Goal: Understand site structure: Understand site structure

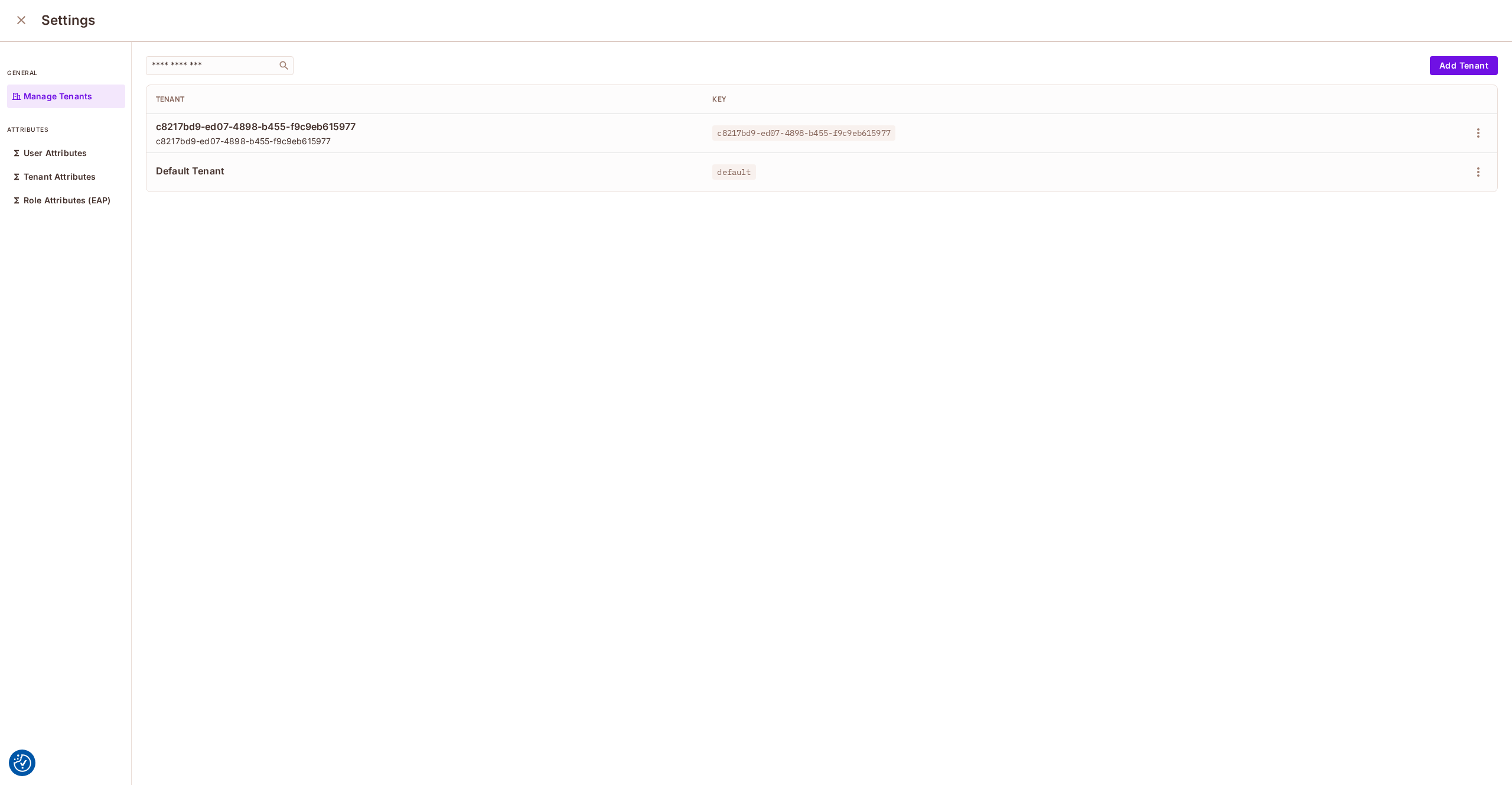
click at [20, 20] on icon "close" at bounding box center [21, 20] width 9 height 9
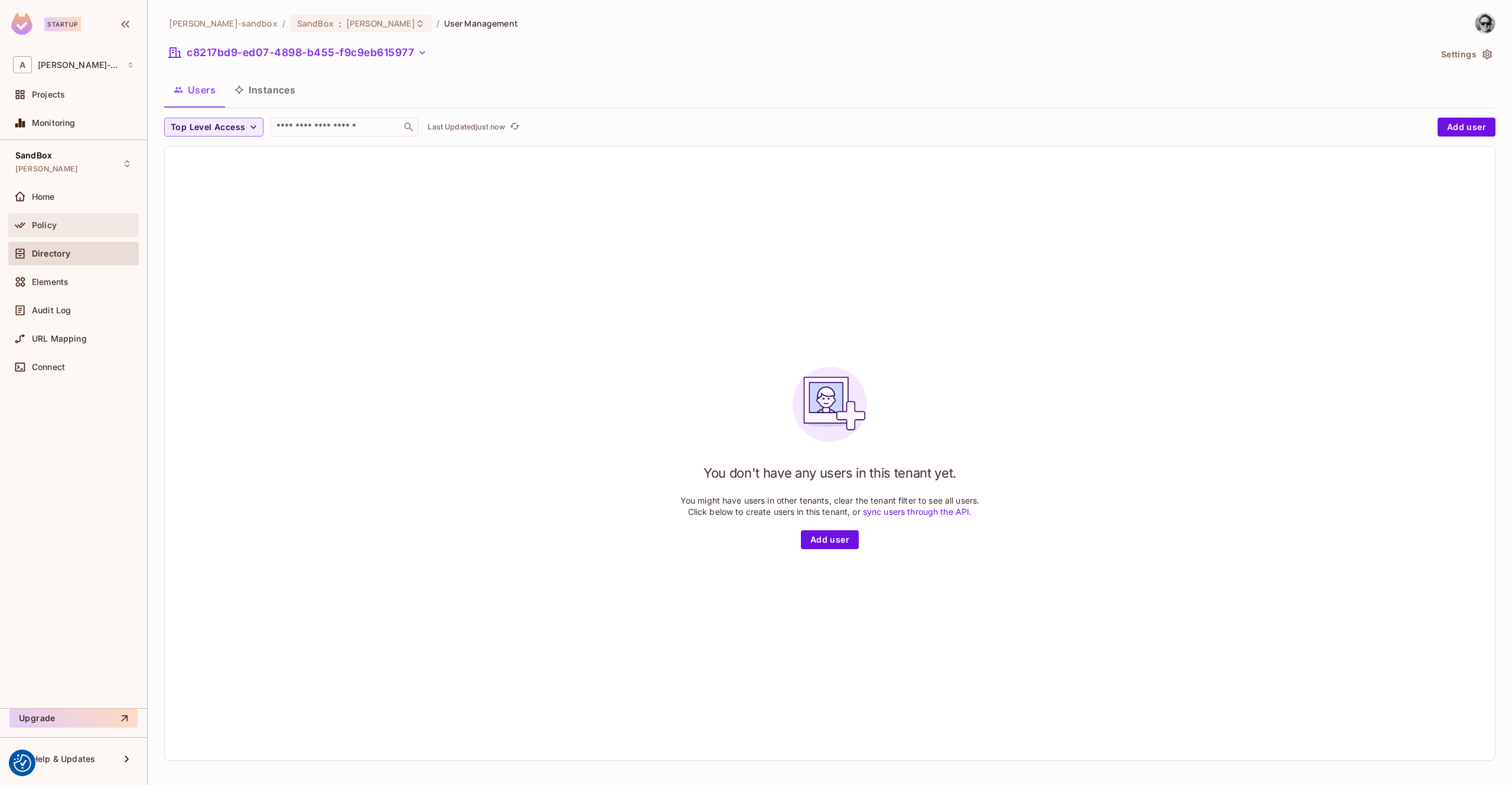
click at [90, 222] on div "Policy" at bounding box center [83, 226] width 102 height 9
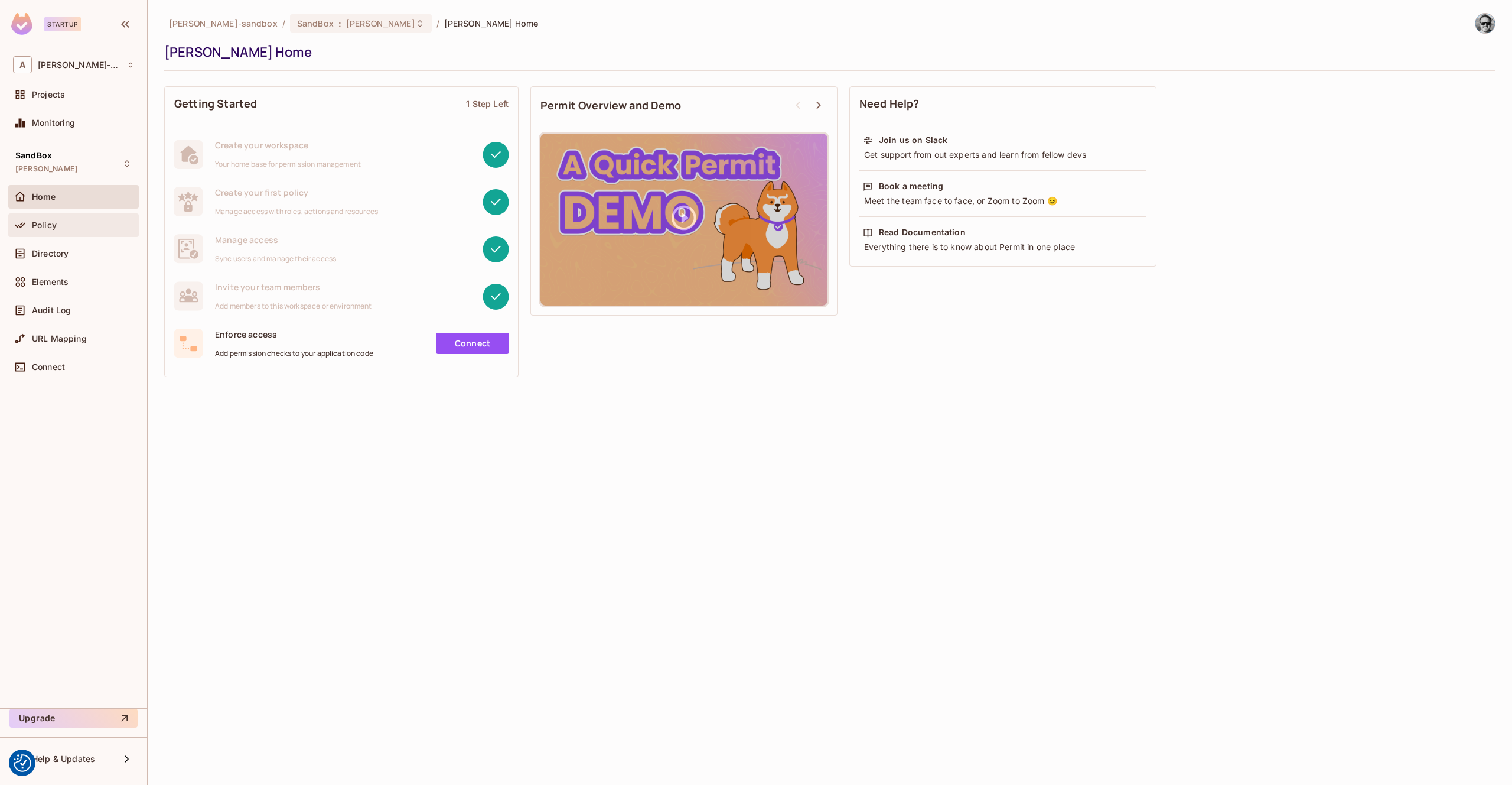
click at [68, 228] on div "Policy" at bounding box center [83, 226] width 102 height 9
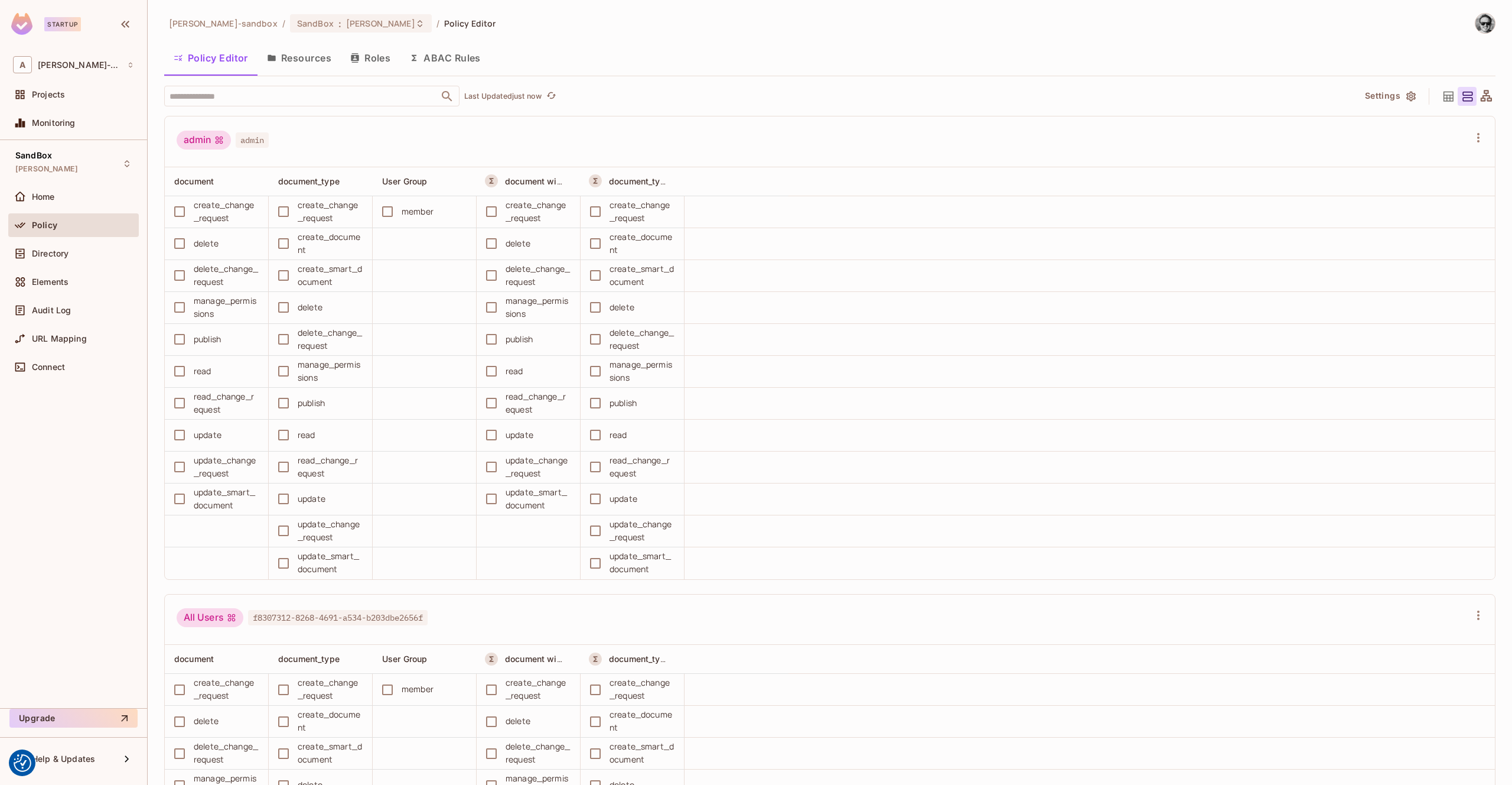
click at [456, 60] on button "ABAC Rules" at bounding box center [445, 58] width 90 height 30
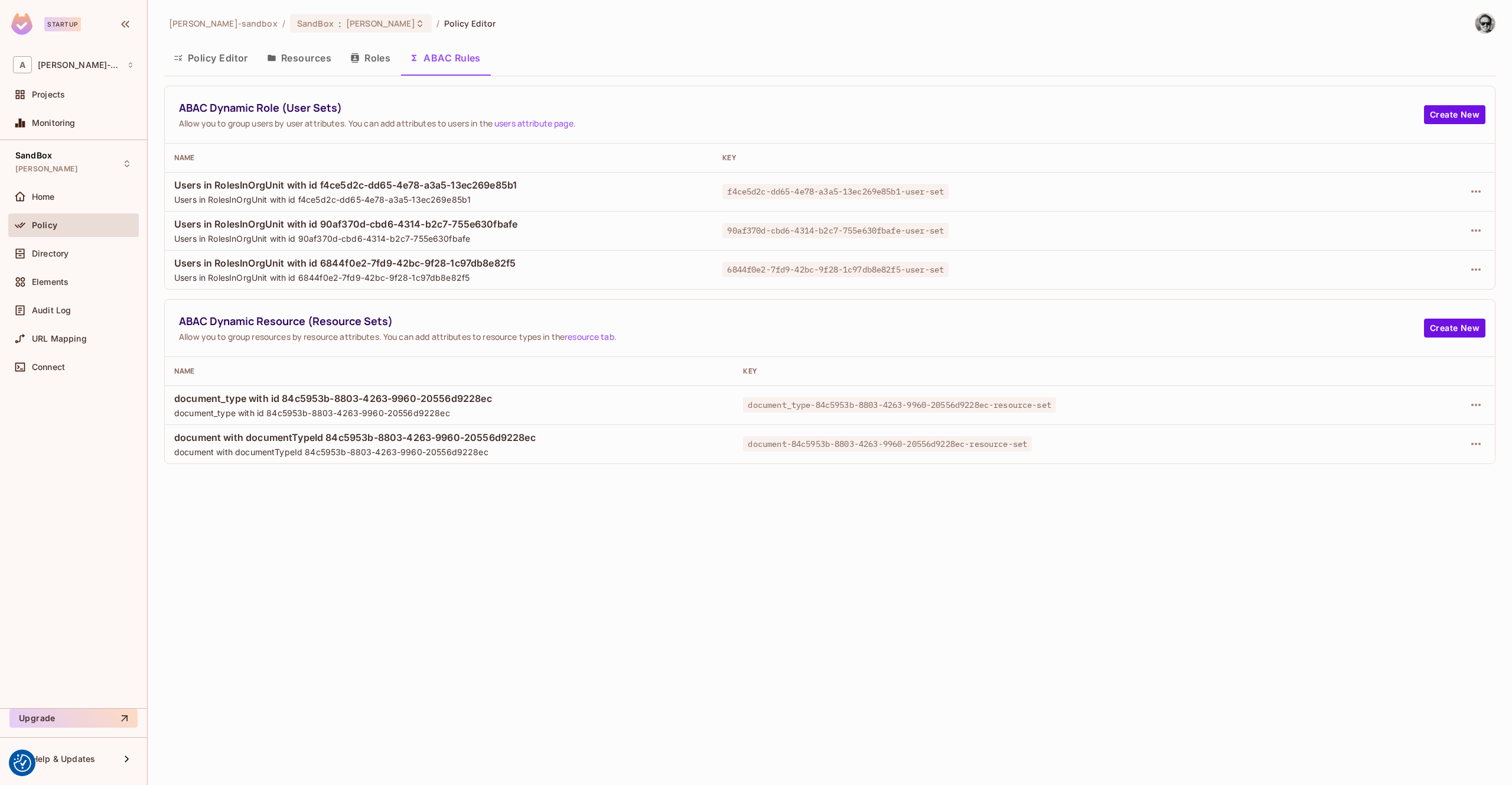
click at [366, 61] on button "Roles" at bounding box center [370, 58] width 59 height 30
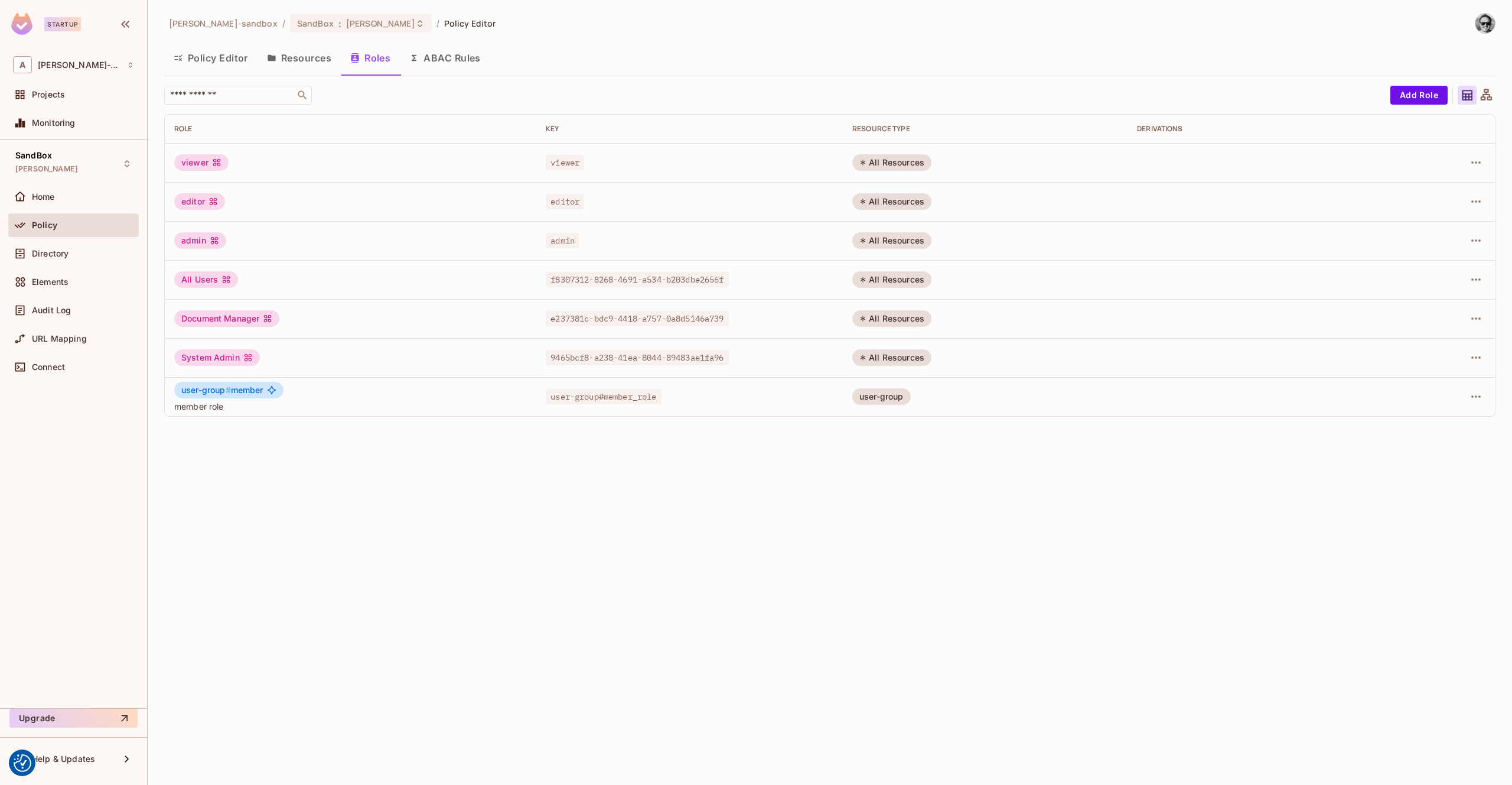
click at [309, 59] on button "Resources" at bounding box center [299, 58] width 83 height 30
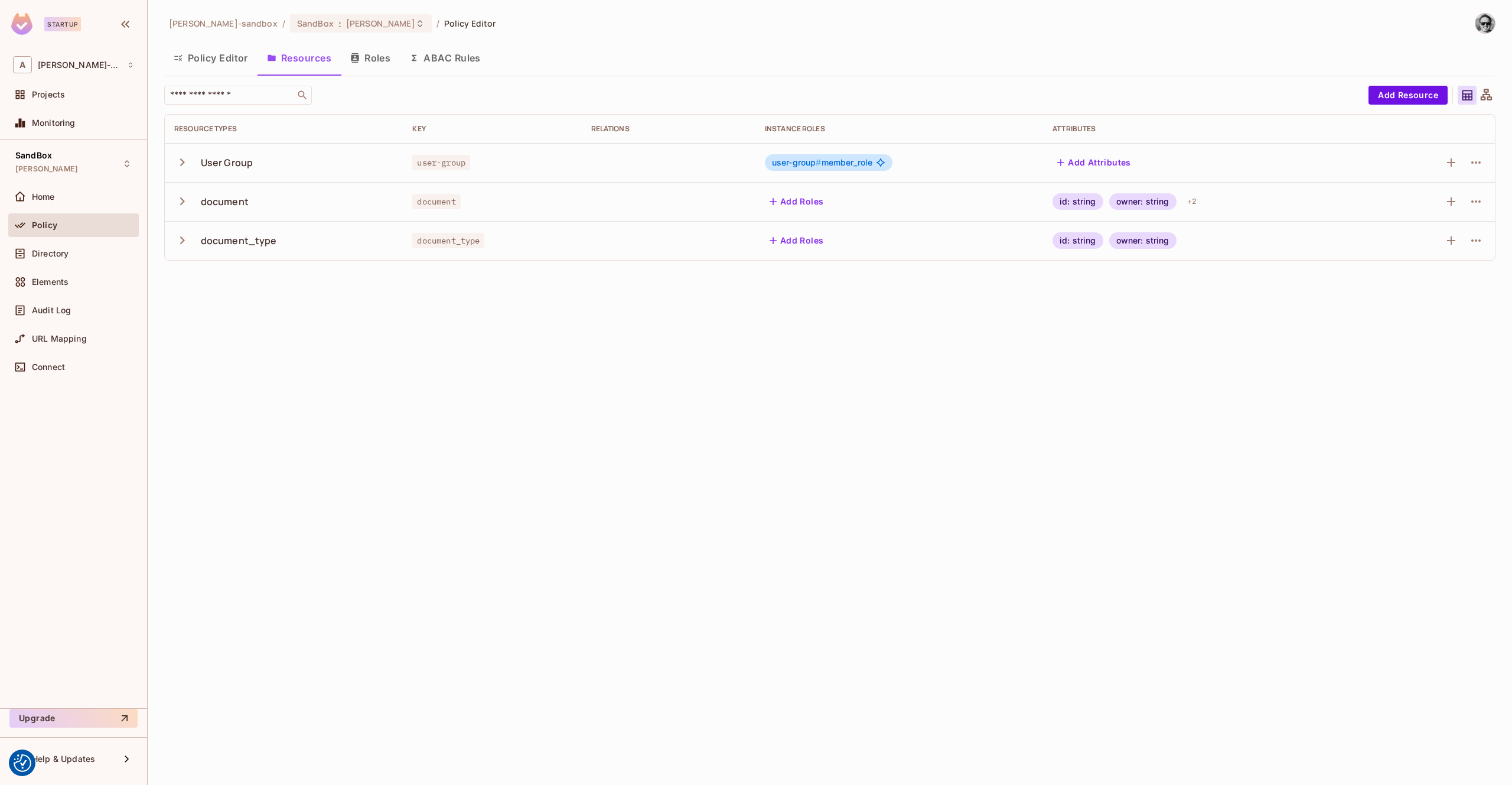
click at [220, 63] on button "Policy Editor" at bounding box center [211, 58] width 93 height 30
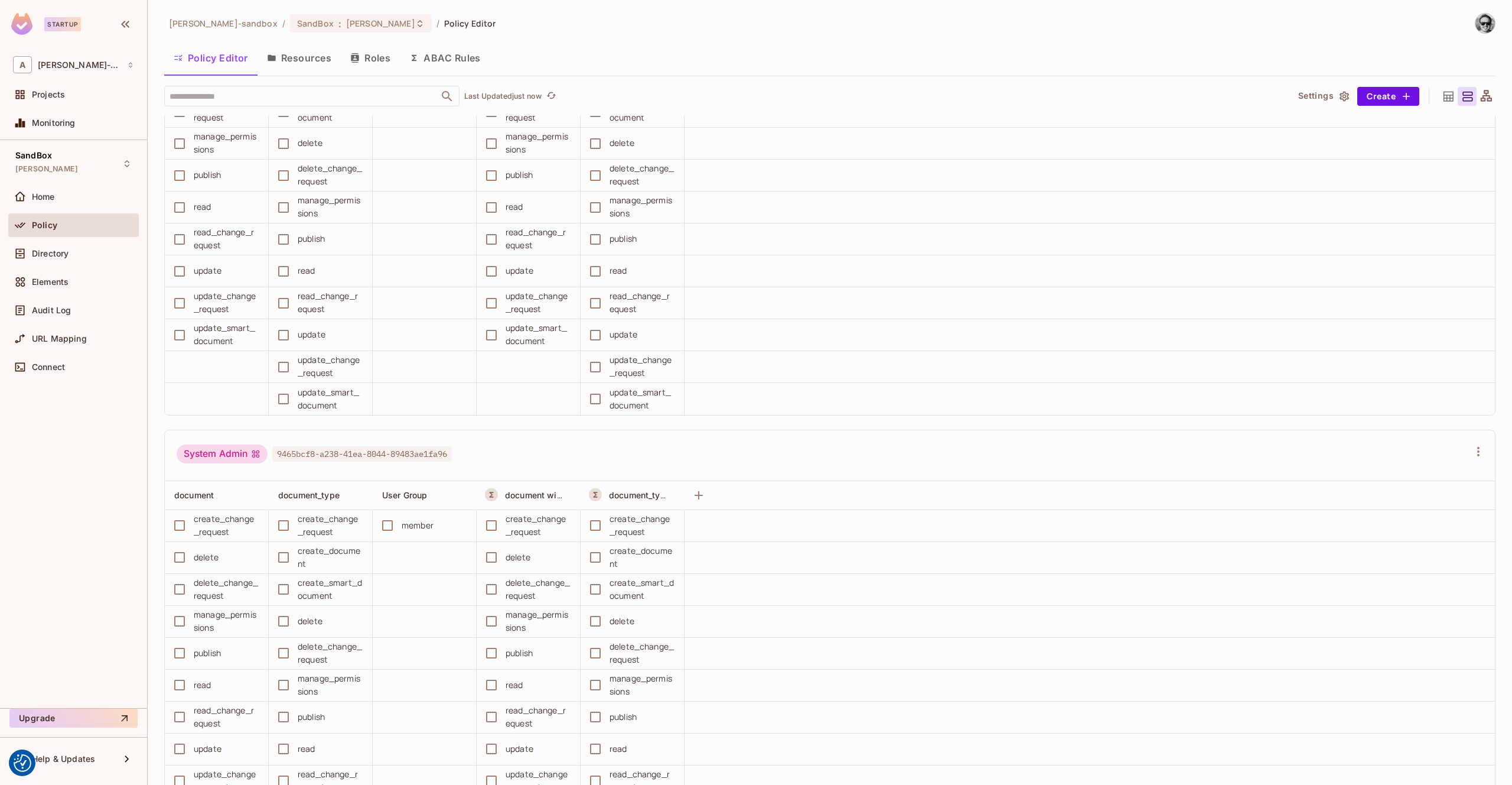
scroll to position [1587, 0]
